Goal: Find specific page/section: Find specific page/section

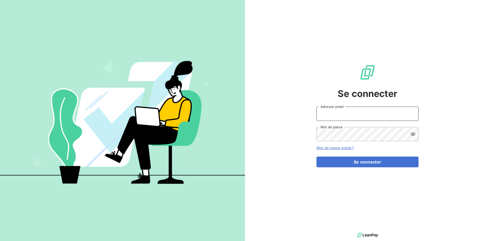
click at [355, 113] on input "Adresse email" at bounding box center [367, 114] width 102 height 14
type input "[EMAIL_ADDRESS][DOMAIN_NAME]"
click at [316, 157] on button "Se connecter" at bounding box center [367, 162] width 102 height 11
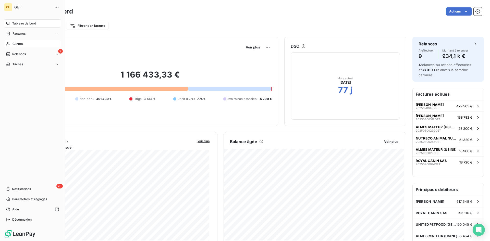
click at [19, 45] on span "Clients" at bounding box center [17, 44] width 10 height 5
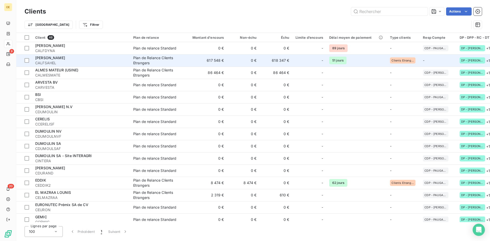
click at [59, 60] on div "[PERSON_NAME]" at bounding box center [81, 57] width 92 height 5
